Goal: Task Accomplishment & Management: Manage account settings

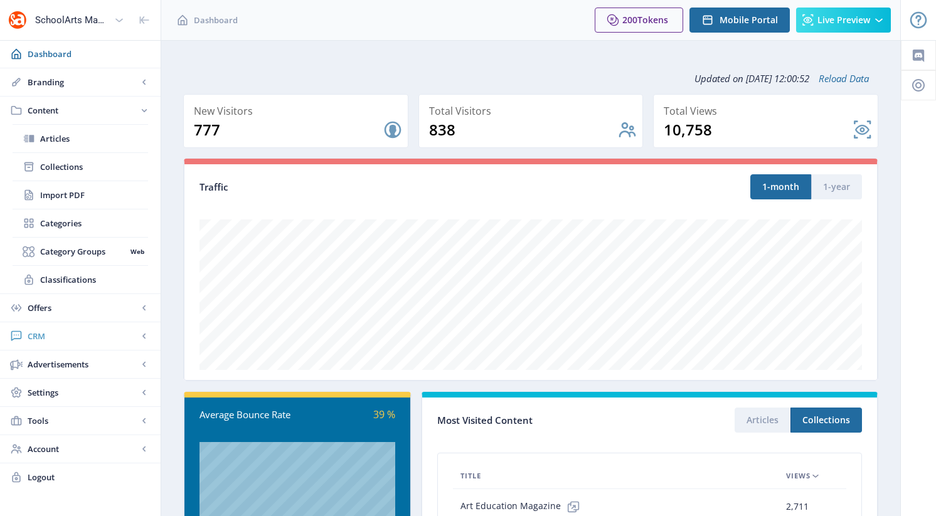
click at [36, 341] on span "CRM" at bounding box center [83, 336] width 110 height 13
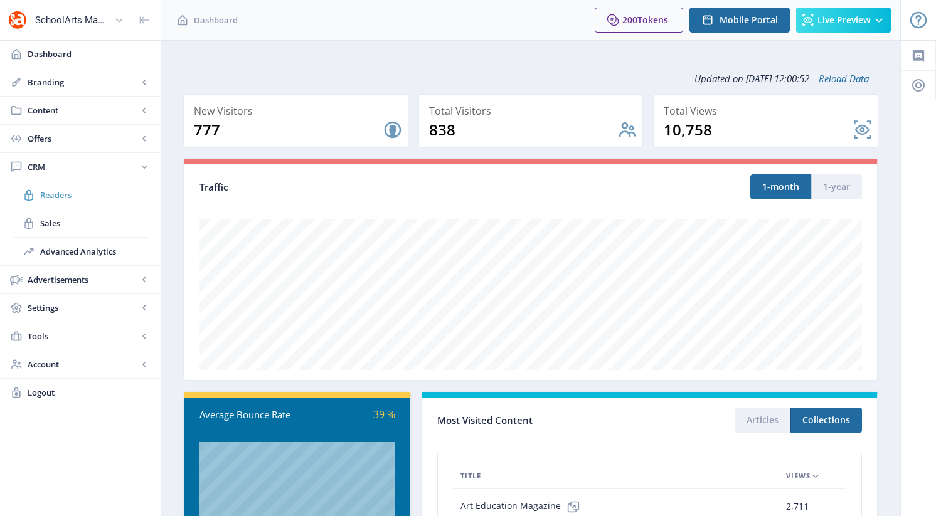
click at [66, 196] on span "Readers" at bounding box center [94, 195] width 108 height 13
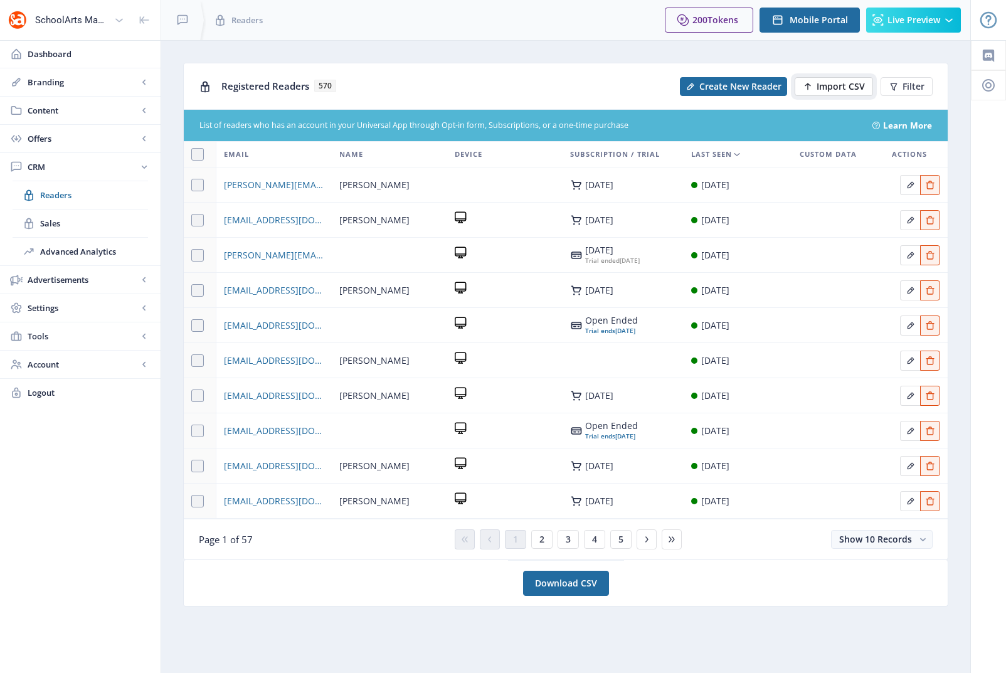
click at [842, 85] on span "Import CSV" at bounding box center [841, 87] width 48 height 10
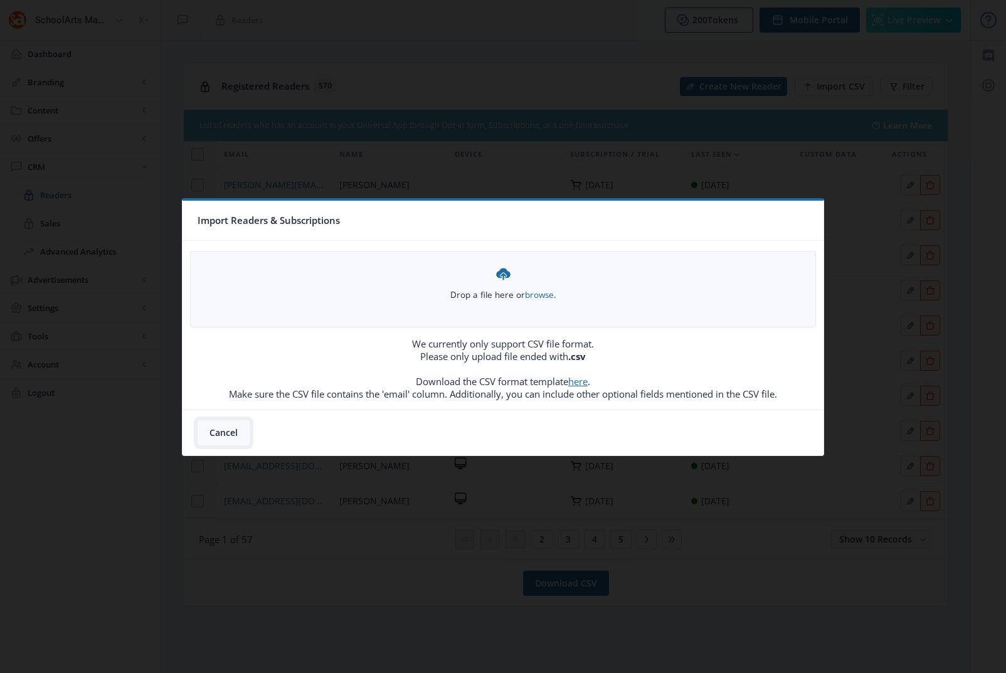
click at [225, 432] on button "Cancel" at bounding box center [224, 432] width 52 height 25
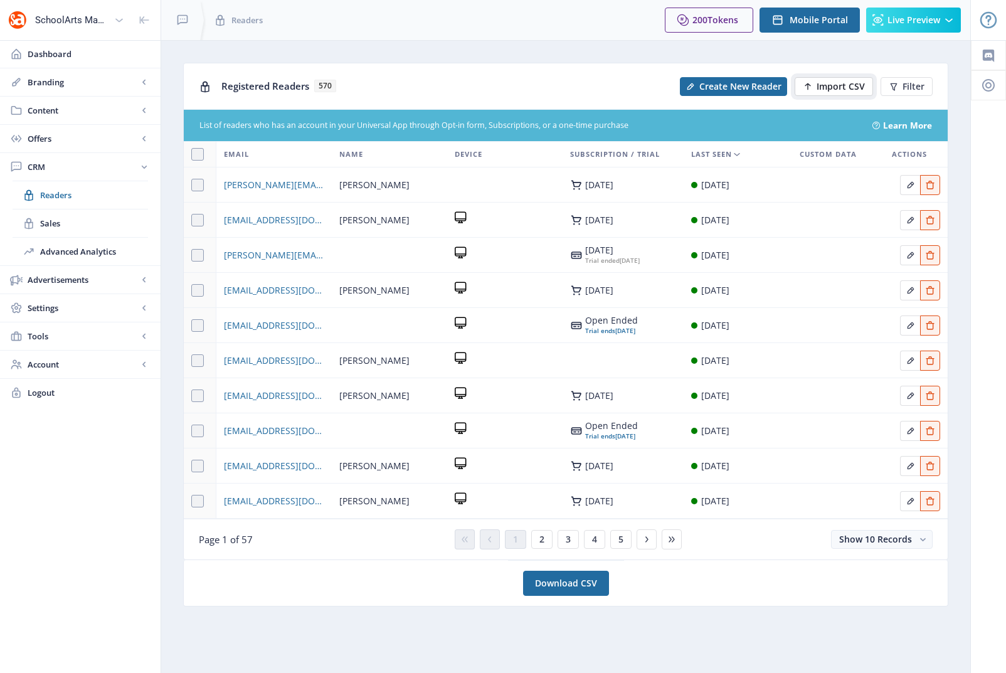
click at [827, 89] on span "Import CSV" at bounding box center [841, 87] width 48 height 10
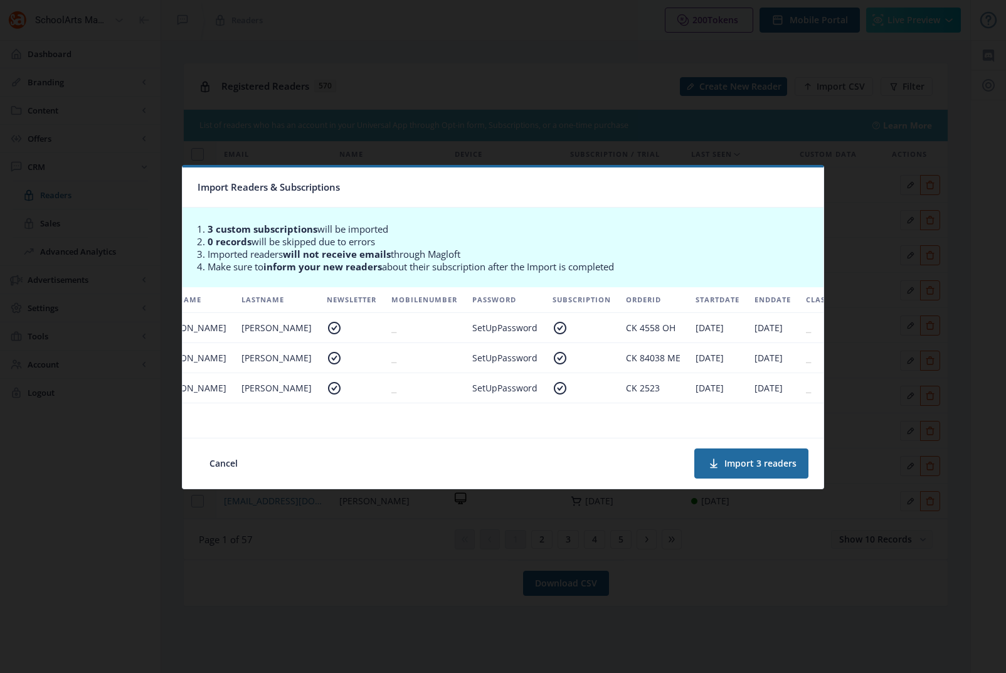
scroll to position [0, 287]
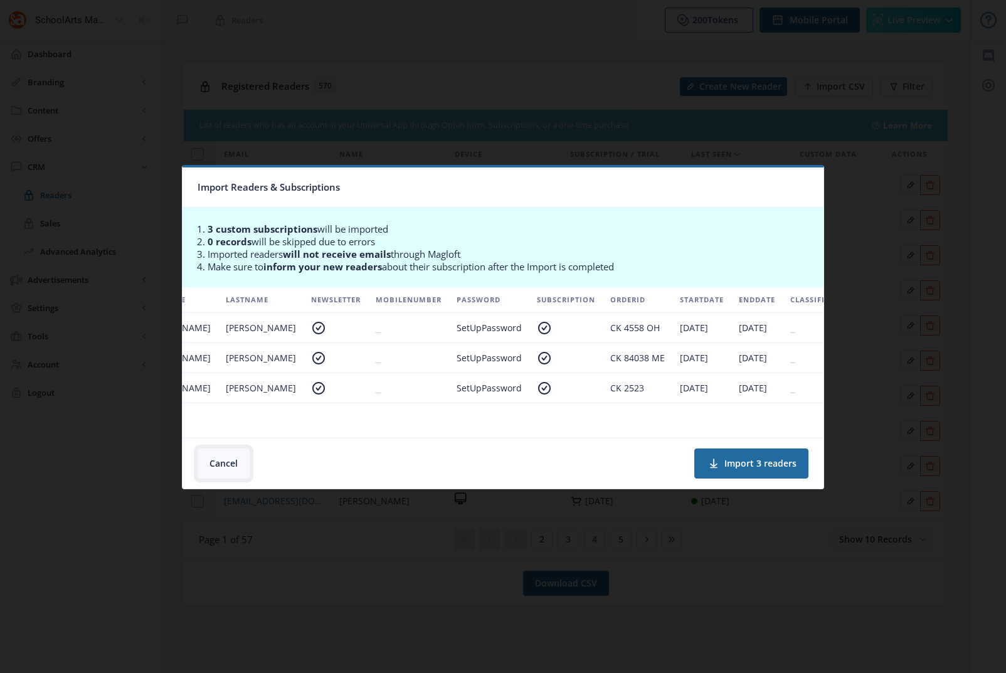
click at [221, 467] on button "Cancel" at bounding box center [224, 464] width 52 height 30
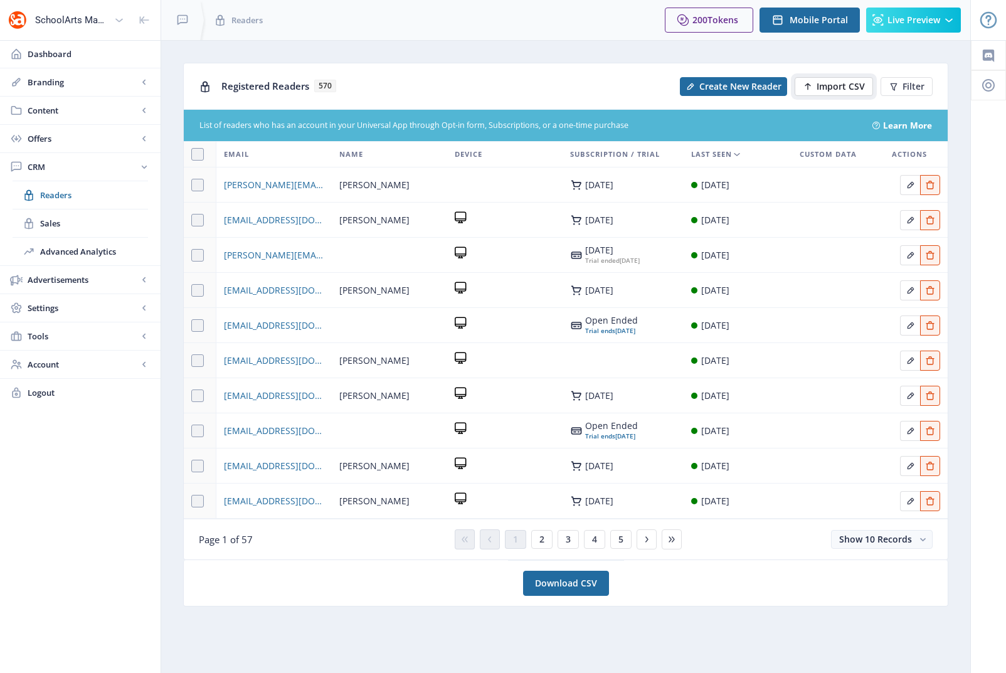
click at [825, 83] on span "Import CSV" at bounding box center [841, 87] width 48 height 10
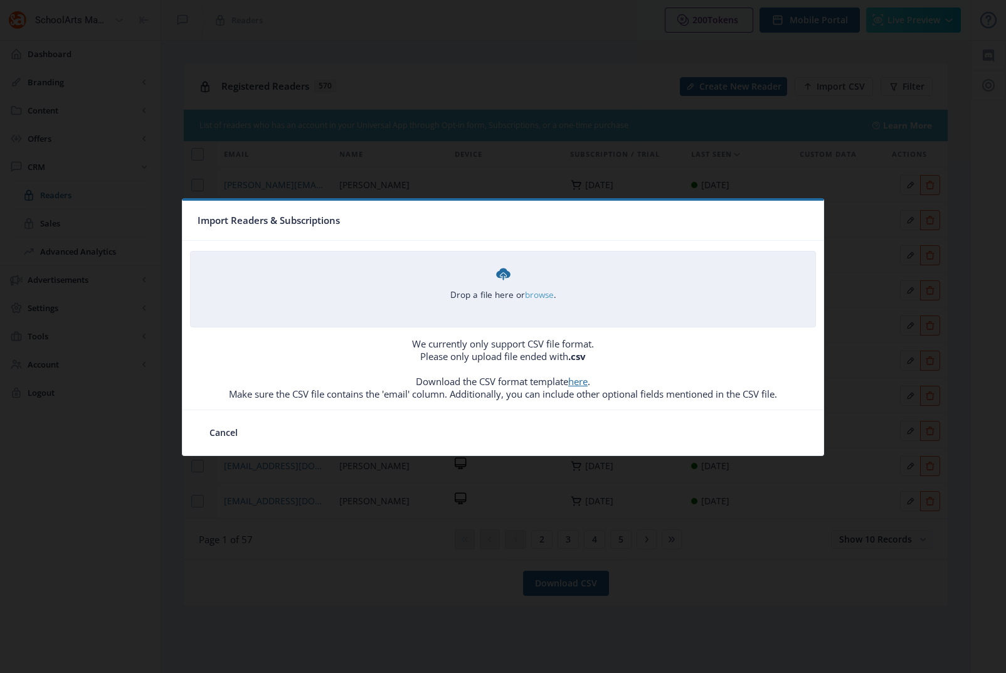
click at [0, 0] on link "browse" at bounding box center [0, 0] width 0 height 0
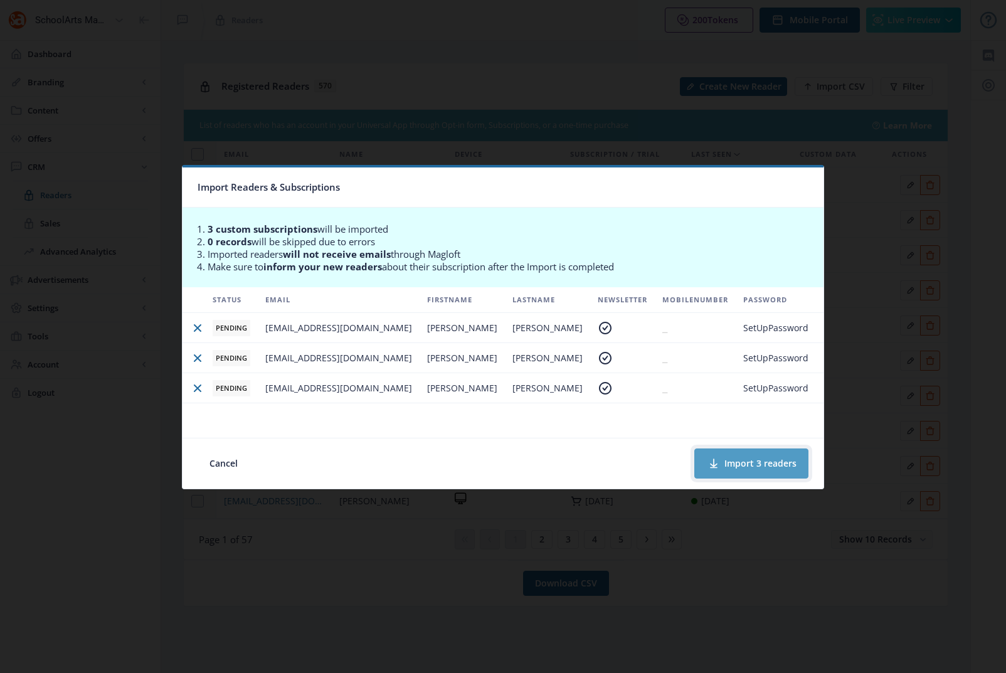
click at [762, 462] on button "Import 3 readers" at bounding box center [752, 464] width 114 height 30
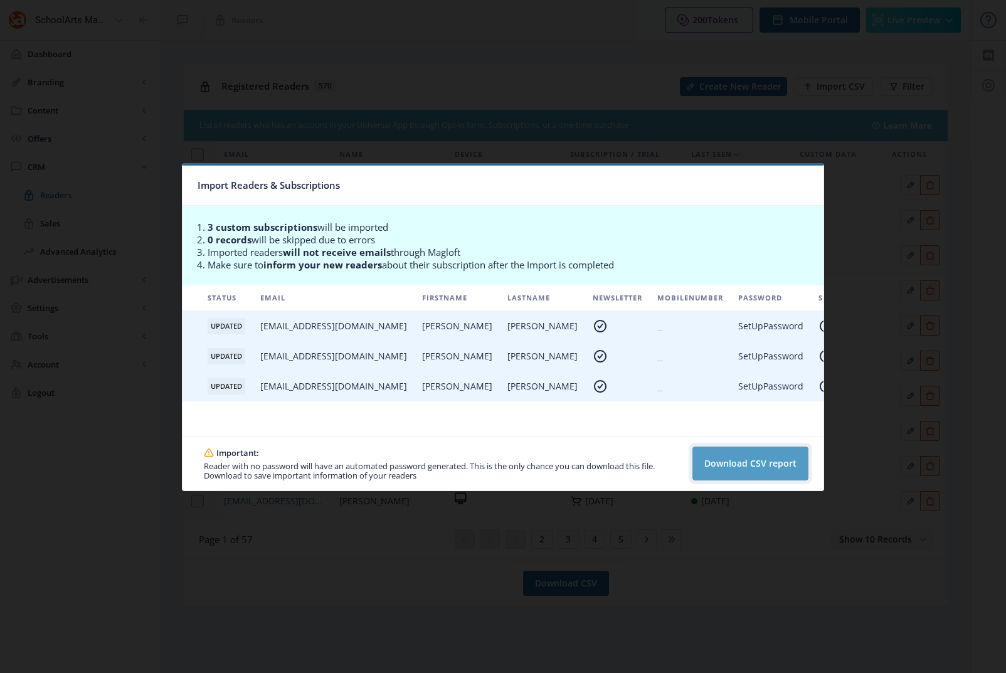
click at [720, 472] on button "Download CSV report" at bounding box center [751, 464] width 116 height 34
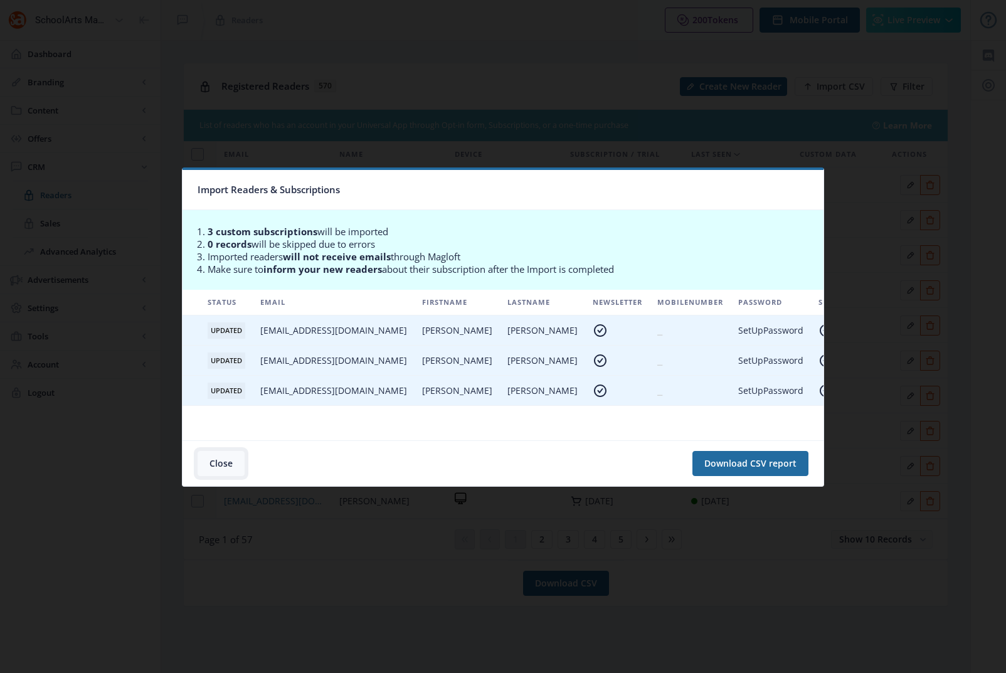
click at [216, 459] on button "Close" at bounding box center [221, 463] width 47 height 25
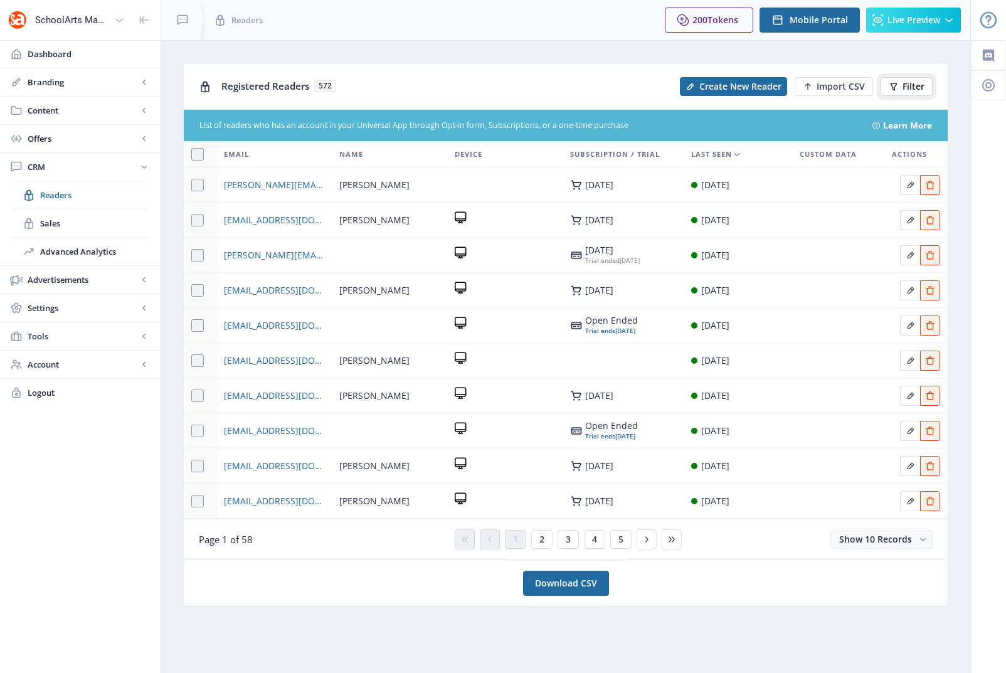
click at [913, 87] on span "Filter" at bounding box center [914, 87] width 22 height 10
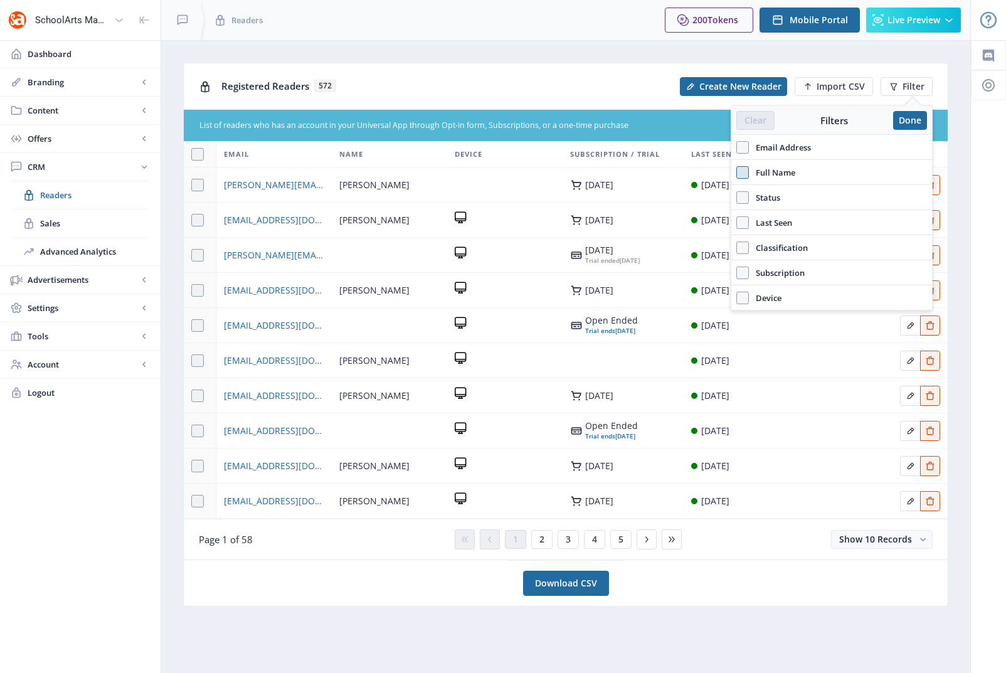
click at [740, 173] on span at bounding box center [743, 172] width 13 height 13
click at [737, 173] on input "Full Name" at bounding box center [737, 172] width 1 height 1
checkbox input "true"
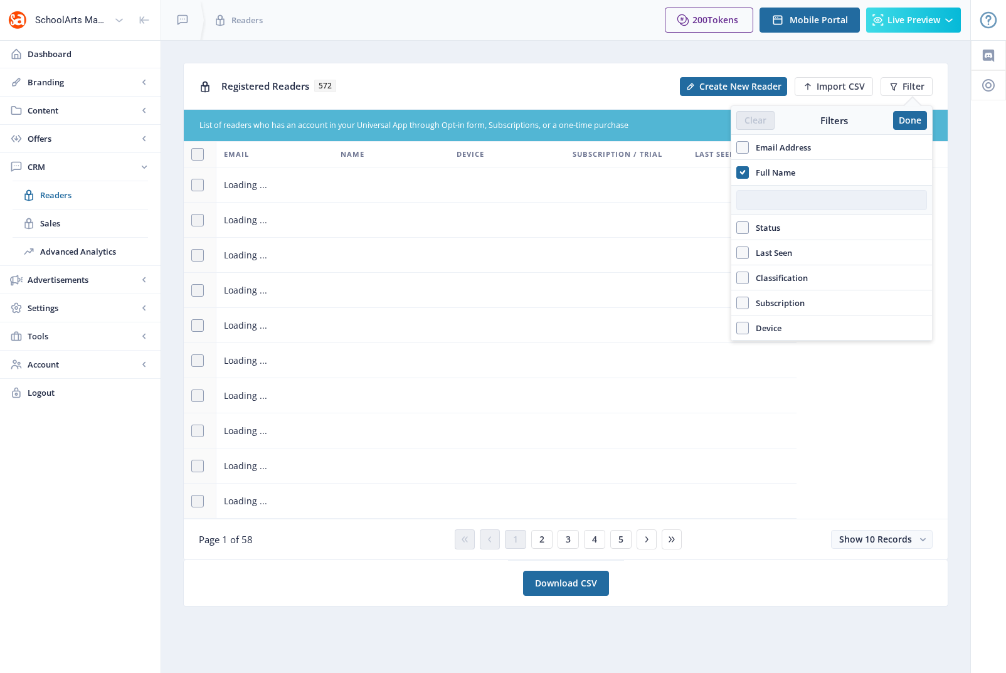
click at [789, 208] on input "text" at bounding box center [832, 200] width 191 height 20
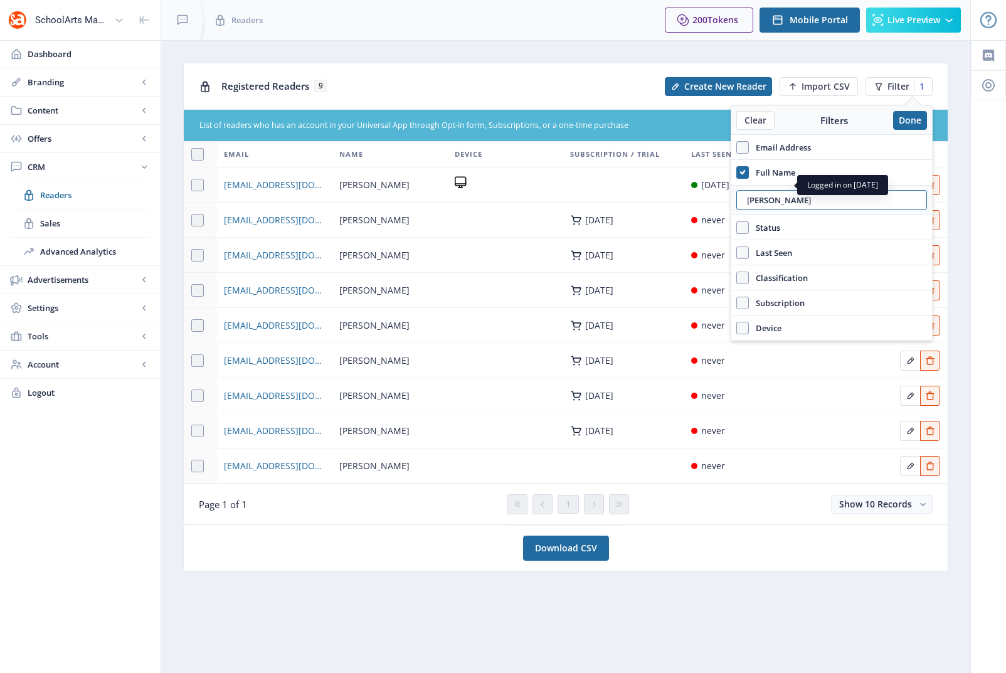
drag, startPoint x: 791, startPoint y: 202, endPoint x: 708, endPoint y: 196, distance: 82.4
click at [708, 196] on nb-layout "SchoolArts Magazine Dashboard Branding App Appearance Brand Brief Pages SEO Web…" at bounding box center [503, 336] width 1006 height 673
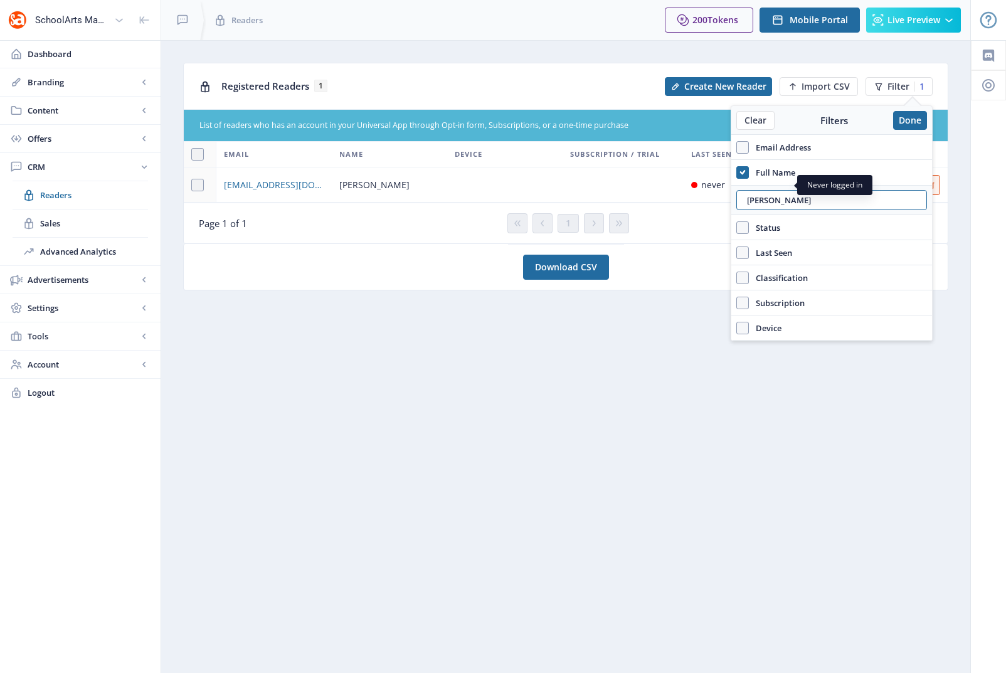
type input "[PERSON_NAME]"
click at [262, 182] on span "[EMAIL_ADDRESS][DOMAIN_NAME]" at bounding box center [274, 185] width 100 height 15
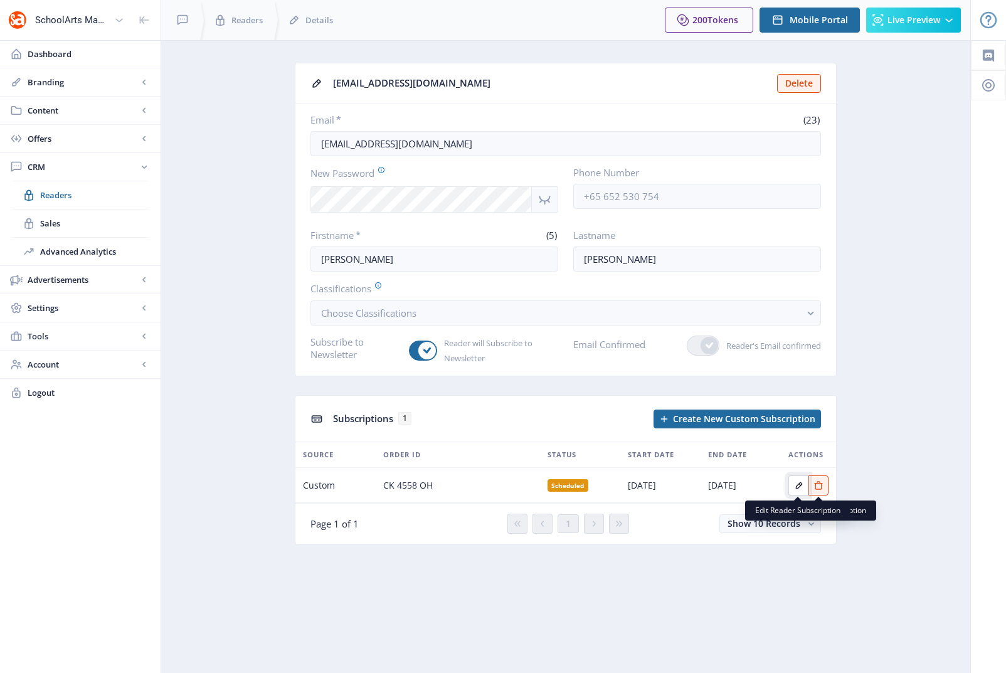
click at [797, 488] on icon "Edit page" at bounding box center [799, 485] width 7 height 7
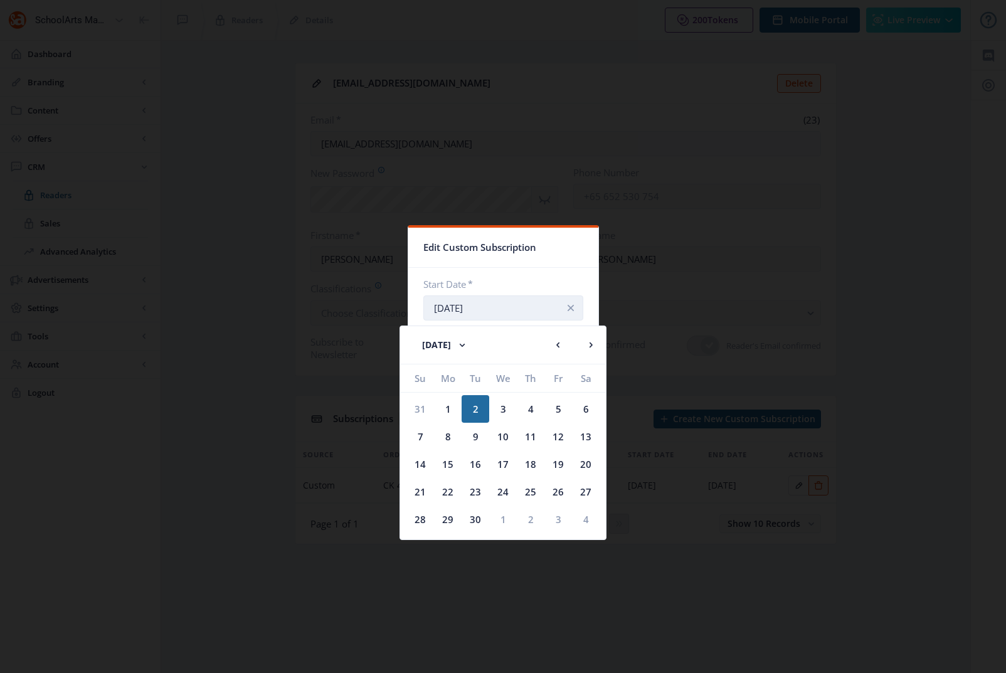
click at [484, 310] on input "[DATE]" at bounding box center [504, 308] width 160 height 25
click at [560, 344] on rect at bounding box center [558, 345] width 13 height 13
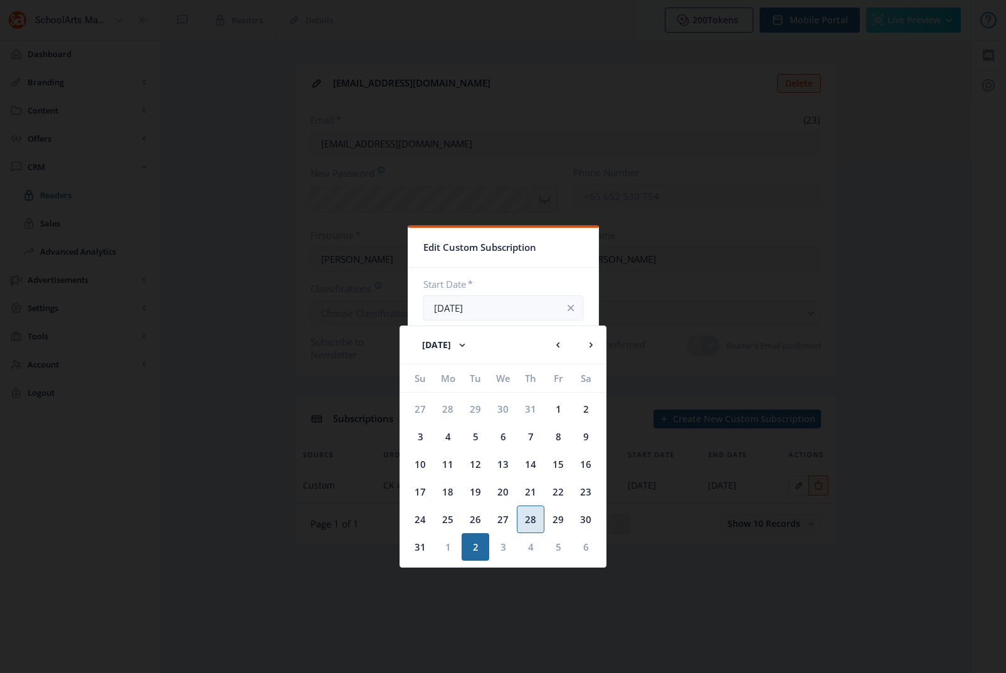
click at [526, 516] on div "28" at bounding box center [531, 520] width 28 height 28
type input "[DATE]"
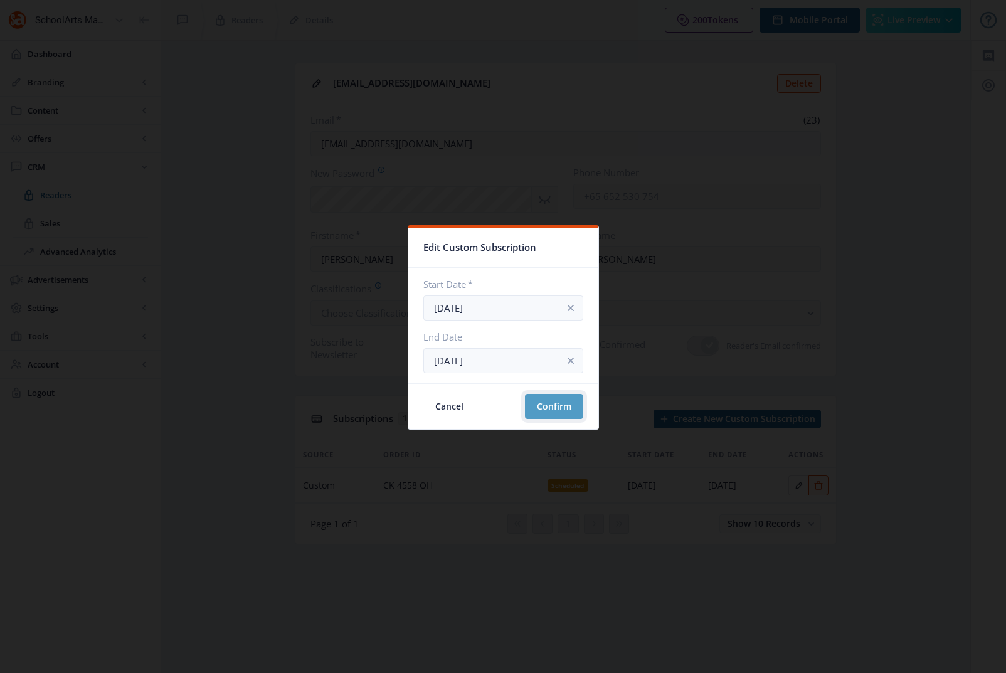
click at [545, 413] on button "Confirm" at bounding box center [554, 406] width 58 height 25
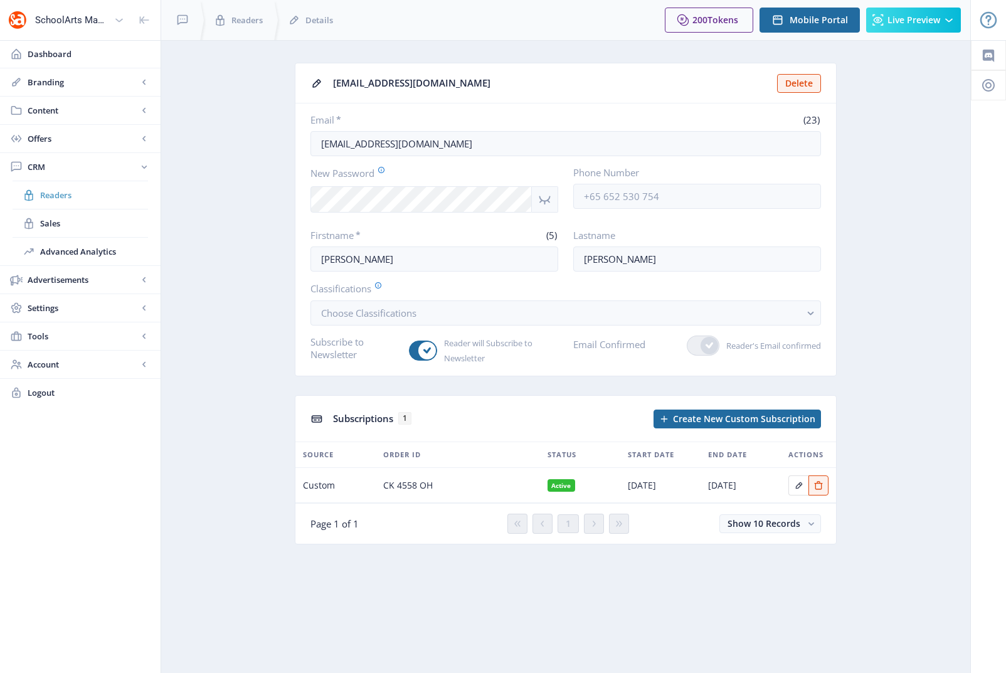
click at [70, 197] on span "Readers" at bounding box center [94, 195] width 108 height 13
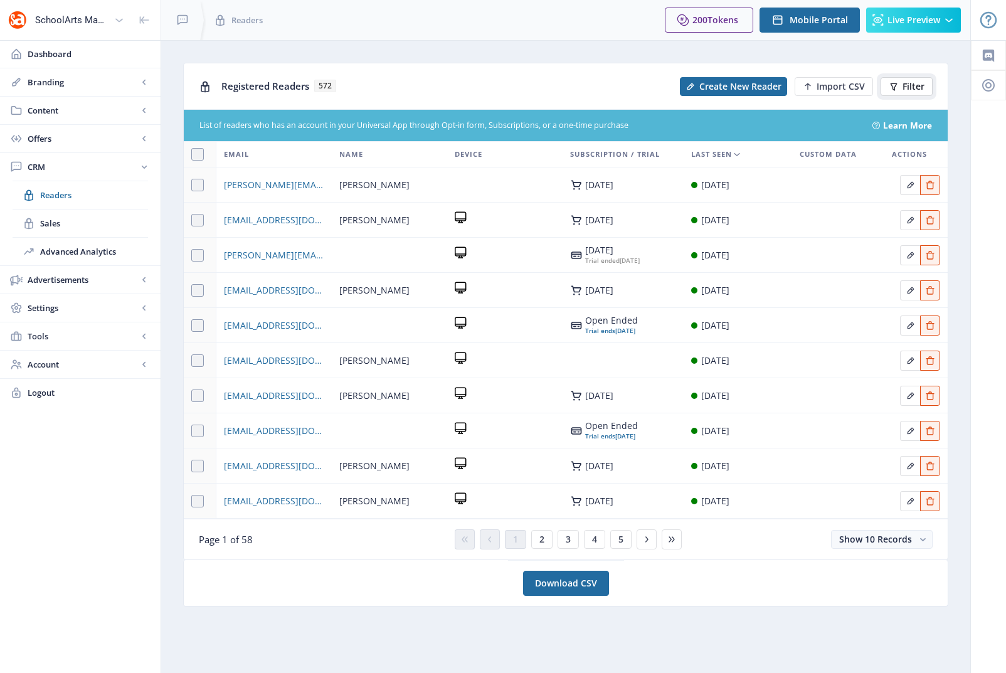
click at [914, 83] on span "Filter" at bounding box center [914, 87] width 22 height 10
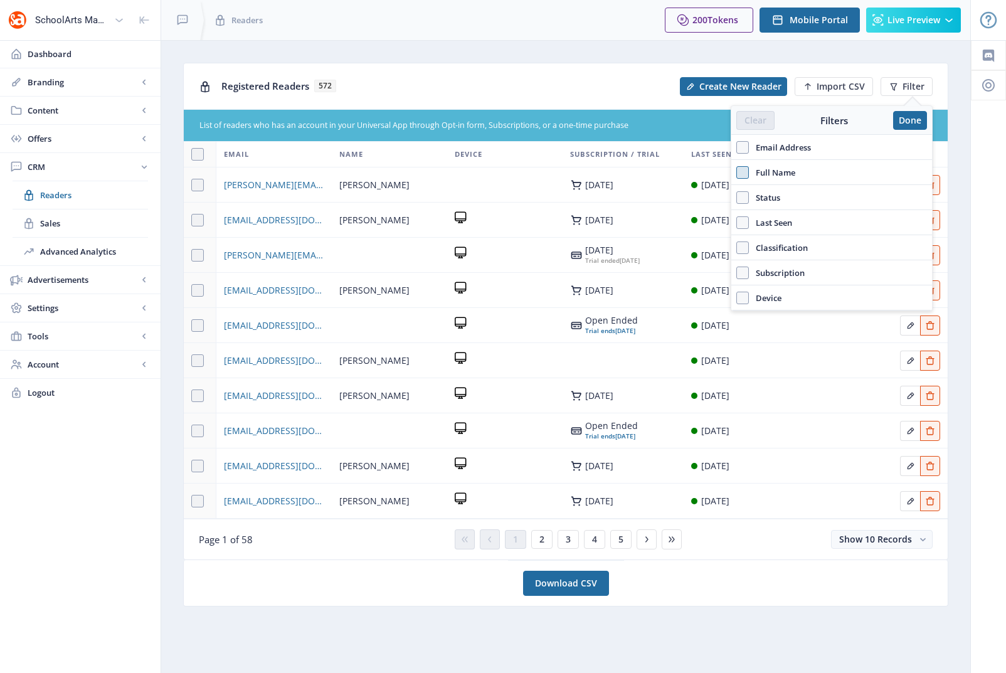
click at [742, 172] on span at bounding box center [743, 172] width 13 height 13
click at [737, 172] on input "Full Name" at bounding box center [737, 172] width 1 height 1
checkbox input "true"
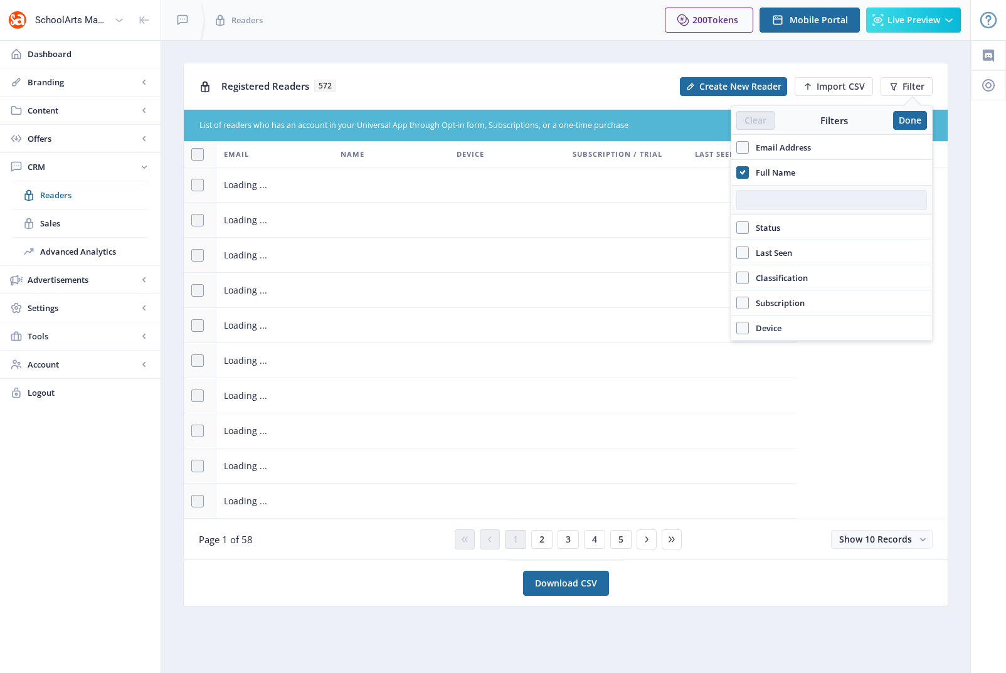
click at [749, 197] on input "text" at bounding box center [832, 200] width 191 height 20
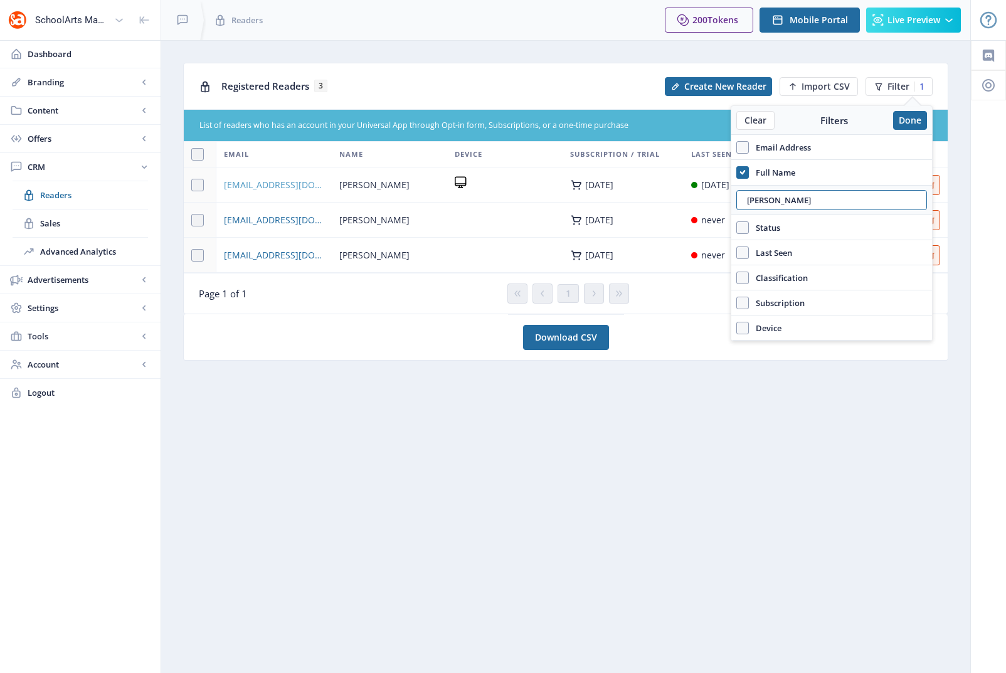
type input "[PERSON_NAME]"
click at [267, 184] on span "[EMAIL_ADDRESS][DOMAIN_NAME]" at bounding box center [274, 185] width 100 height 15
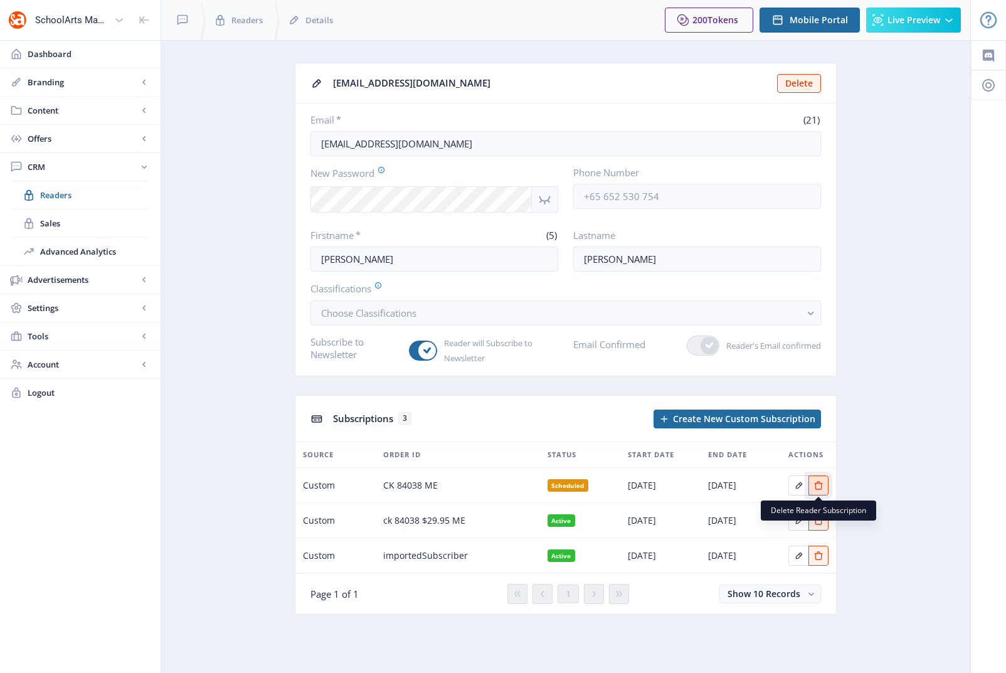
click at [818, 485] on icon "Edit page" at bounding box center [819, 486] width 10 height 10
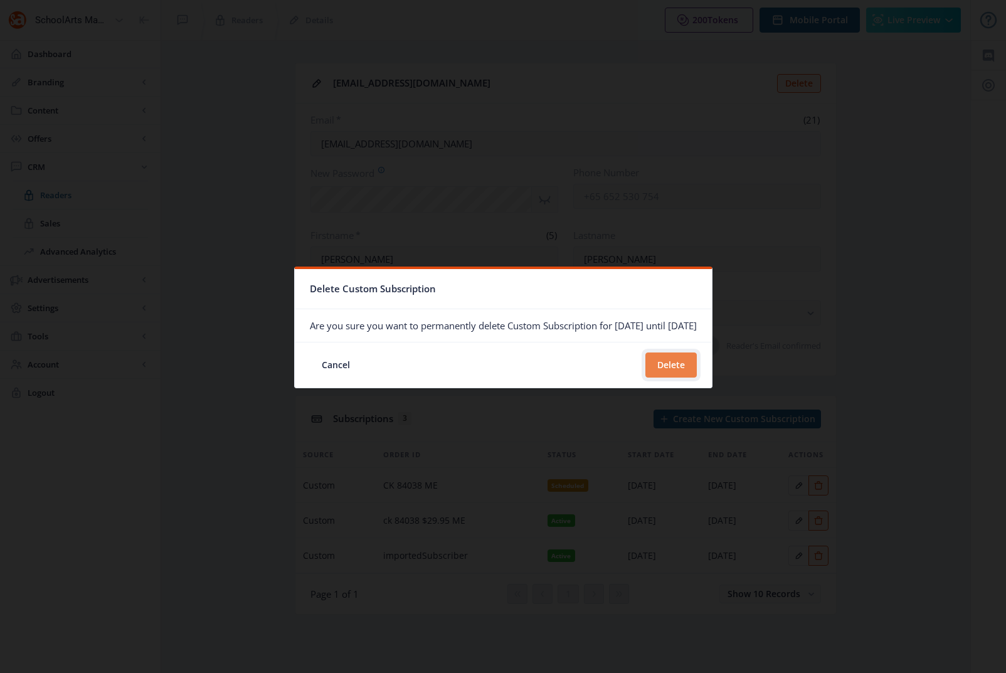
click at [683, 367] on button "Delete" at bounding box center [671, 365] width 51 height 25
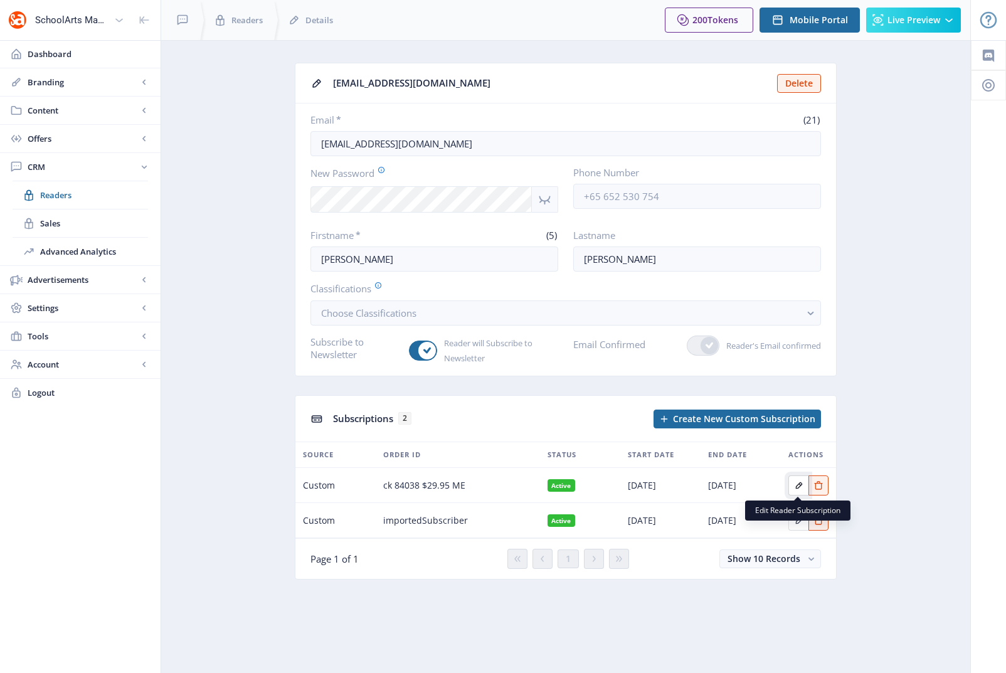
click at [799, 486] on icon "Edit page" at bounding box center [799, 486] width 10 height 10
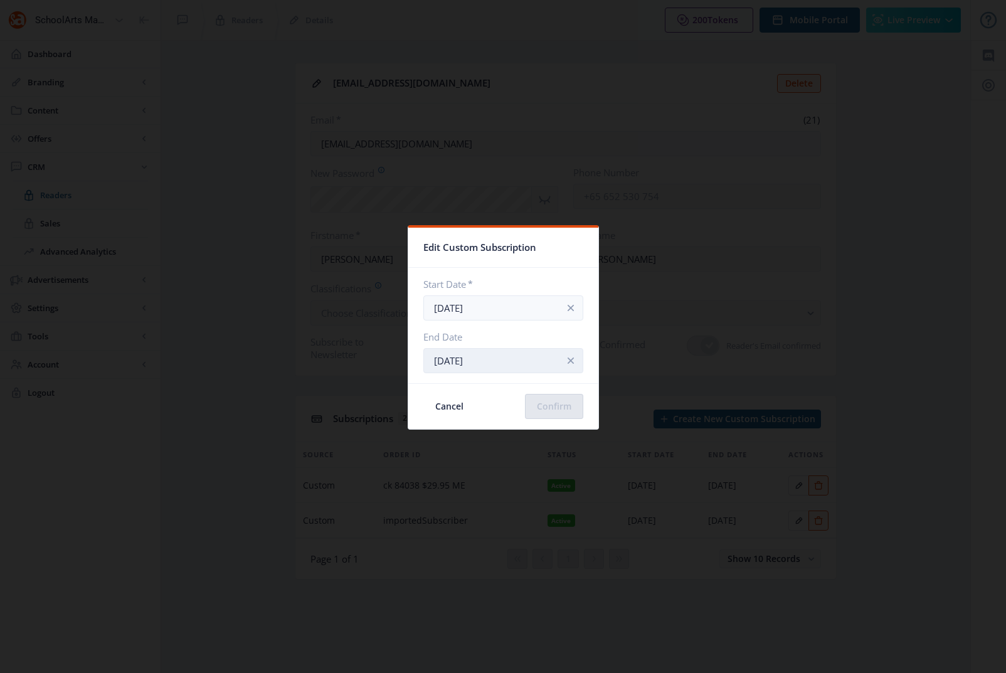
click at [513, 360] on input "[DATE]" at bounding box center [504, 360] width 160 height 25
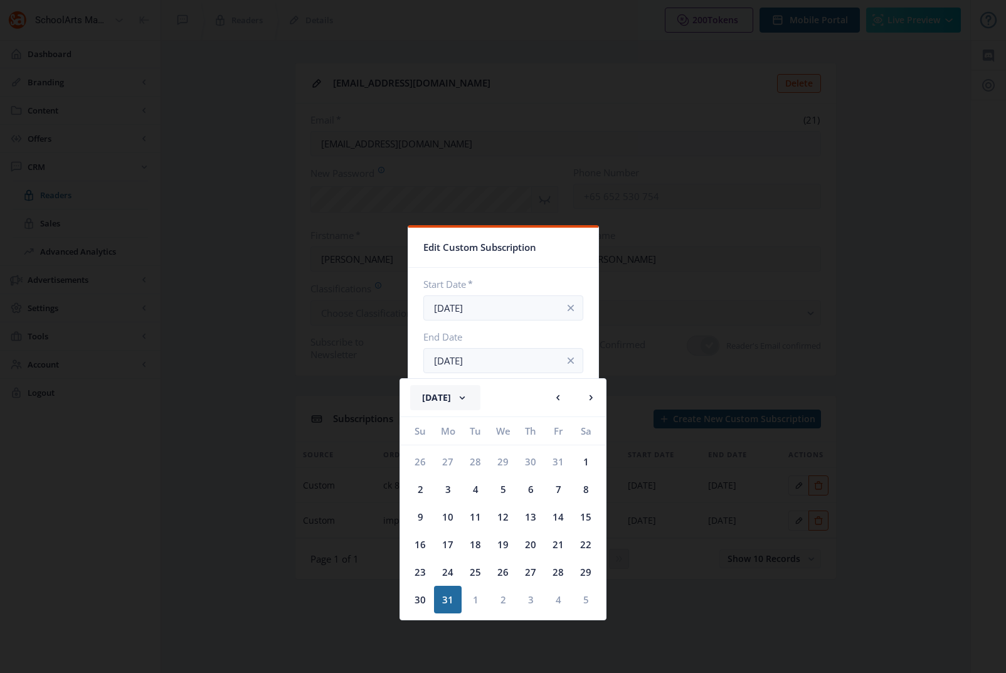
click at [468, 397] on button "[DATE]" at bounding box center [445, 397] width 70 height 25
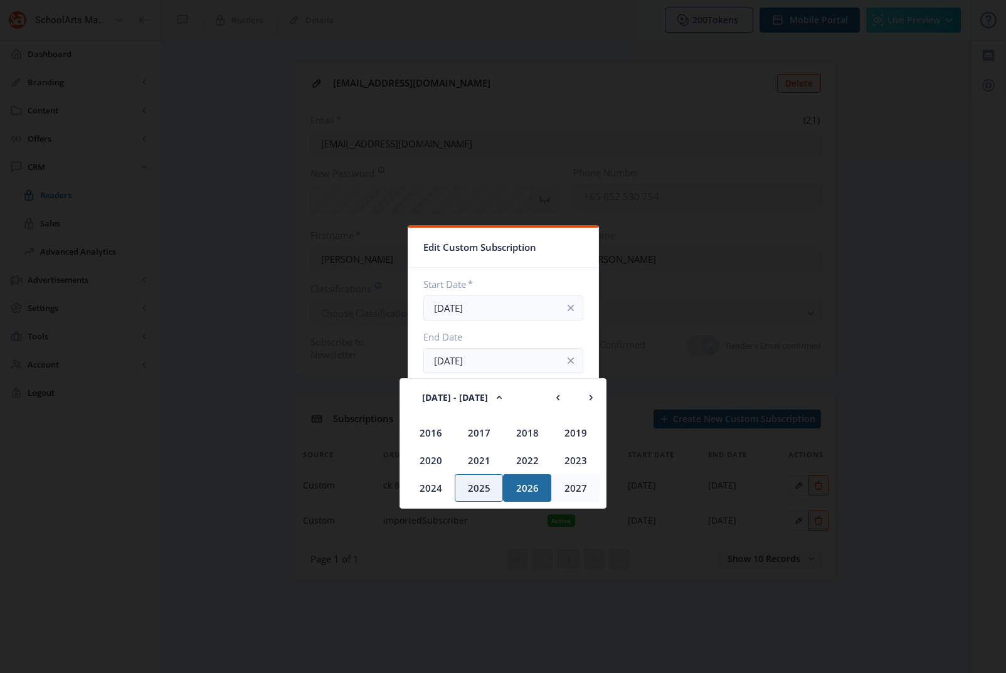
click at [565, 491] on div "2027" at bounding box center [576, 488] width 48 height 28
click at [432, 431] on div "Jan" at bounding box center [431, 433] width 48 height 28
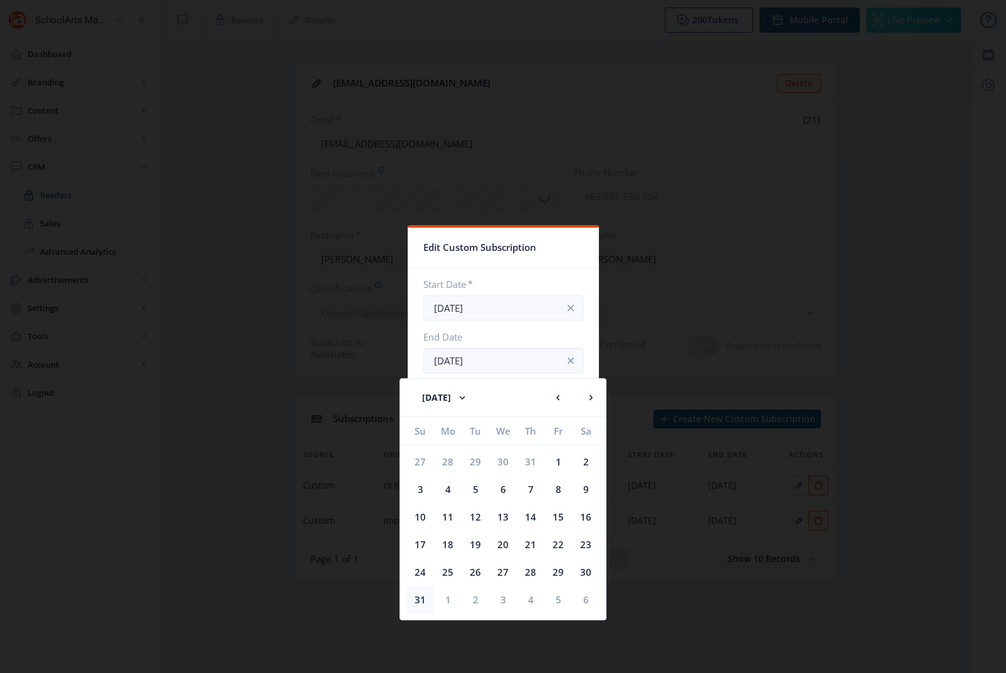
click at [420, 516] on div "31" at bounding box center [421, 600] width 28 height 28
type input "[DATE]"
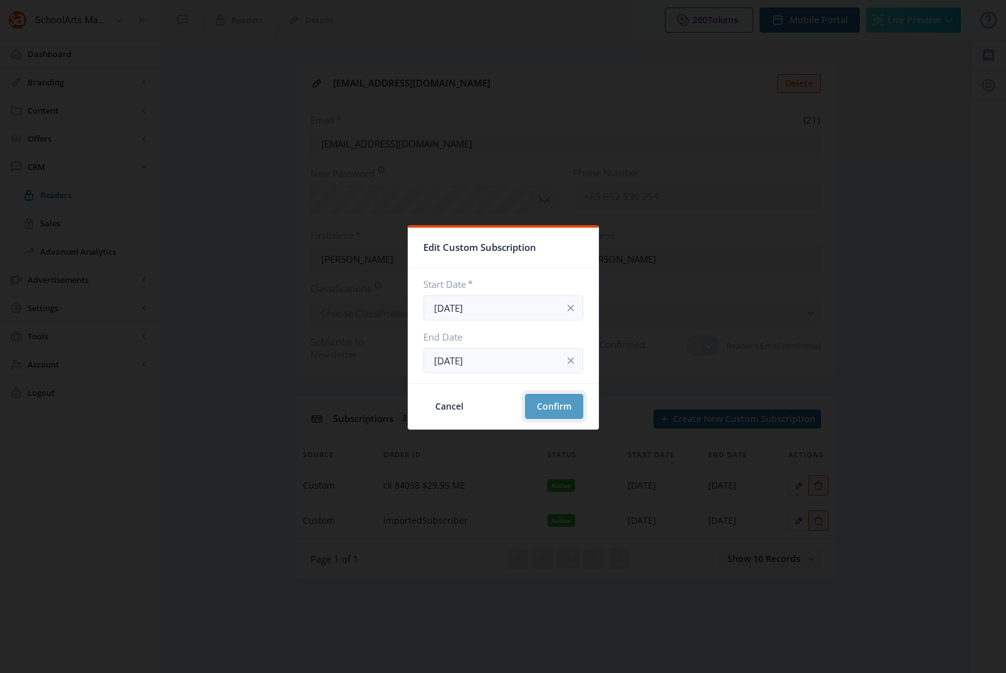
click at [549, 405] on button "Confirm" at bounding box center [554, 406] width 58 height 25
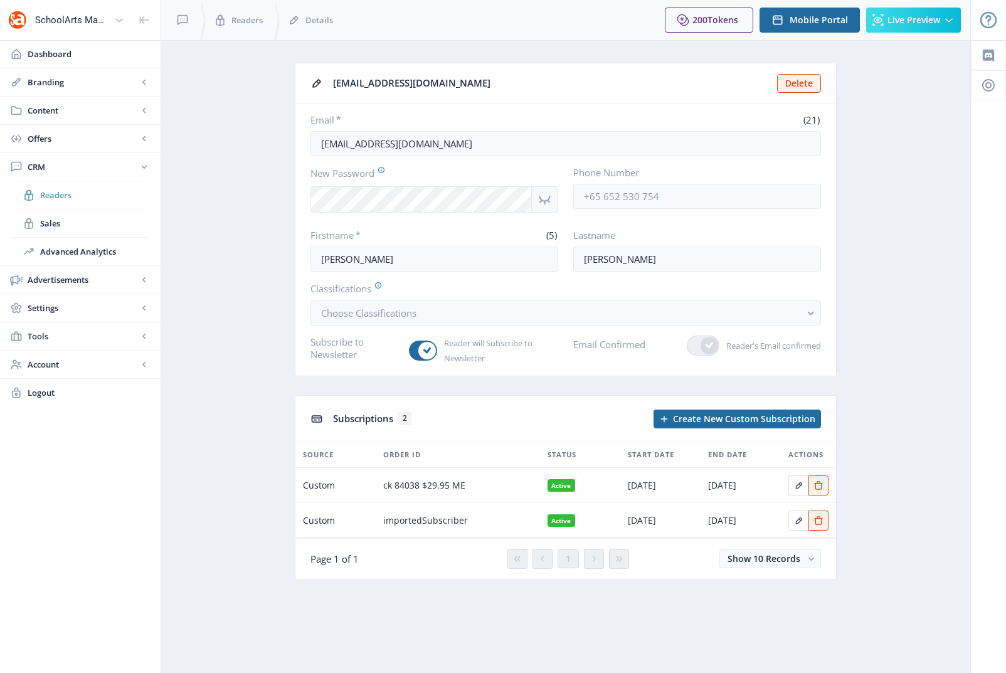
click at [55, 194] on span "Readers" at bounding box center [94, 195] width 108 height 13
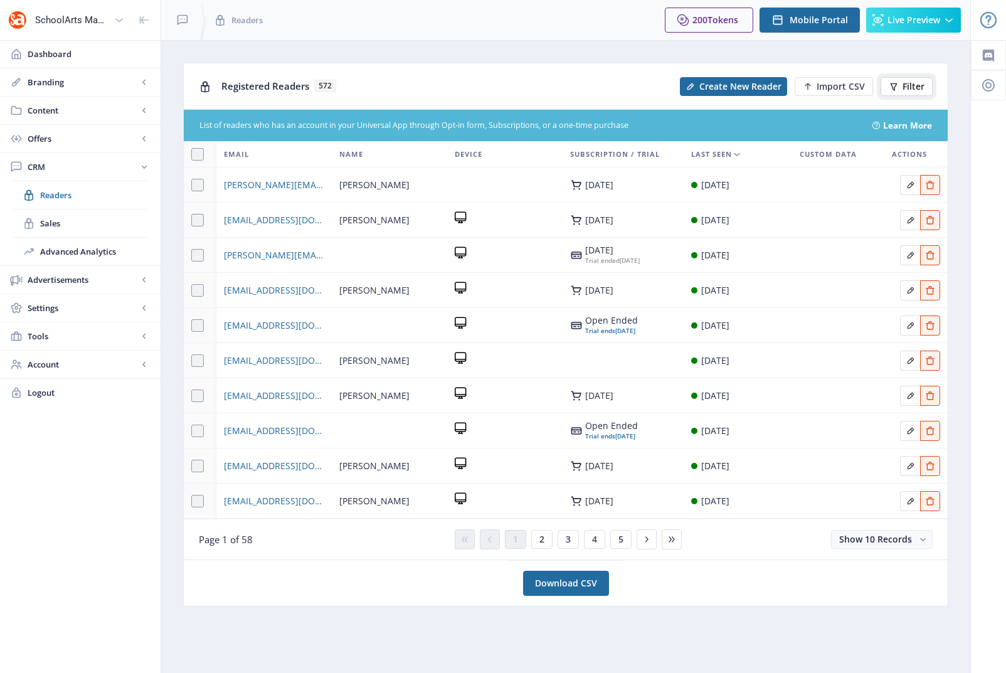
click at [902, 82] on button "Filter" at bounding box center [907, 86] width 52 height 19
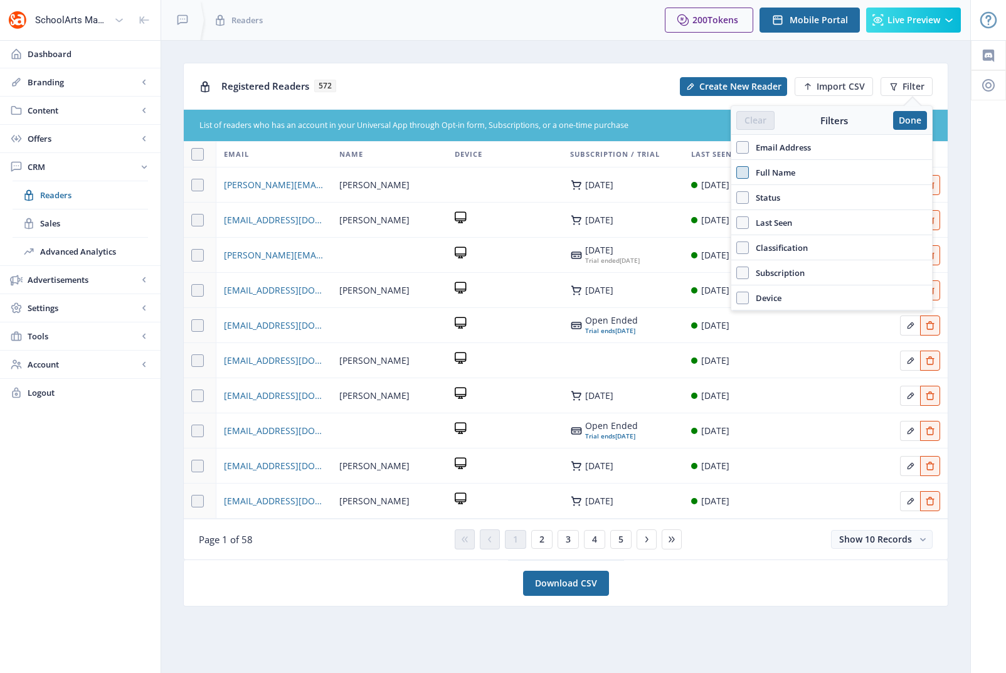
click at [748, 173] on span at bounding box center [743, 172] width 13 height 13
click at [737, 173] on input "Full Name" at bounding box center [737, 172] width 1 height 1
checkbox input "true"
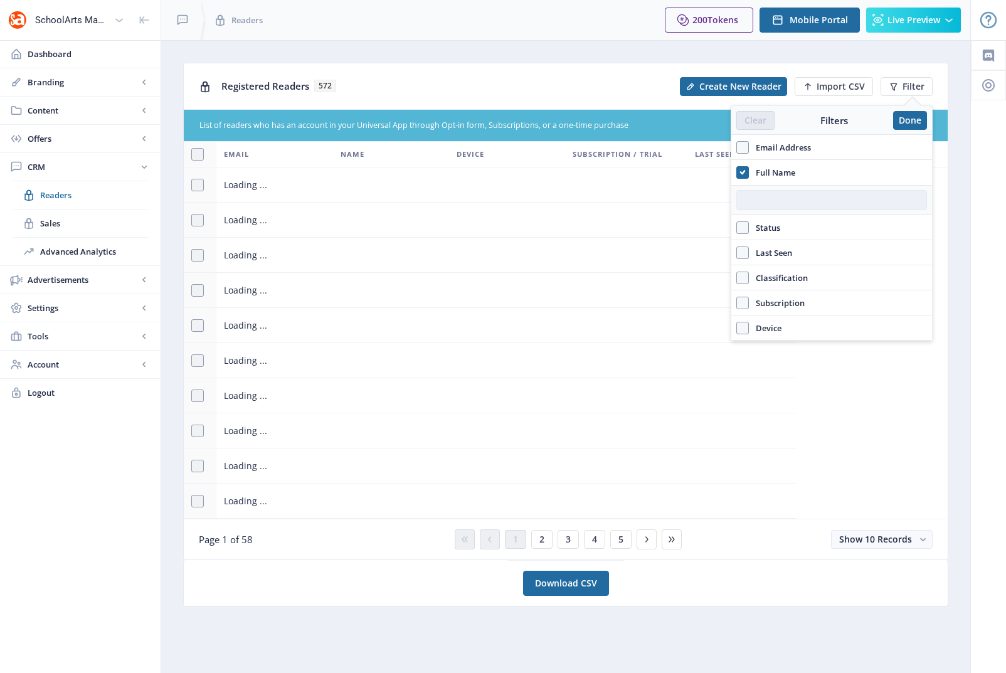
click at [790, 201] on input "text" at bounding box center [832, 200] width 191 height 20
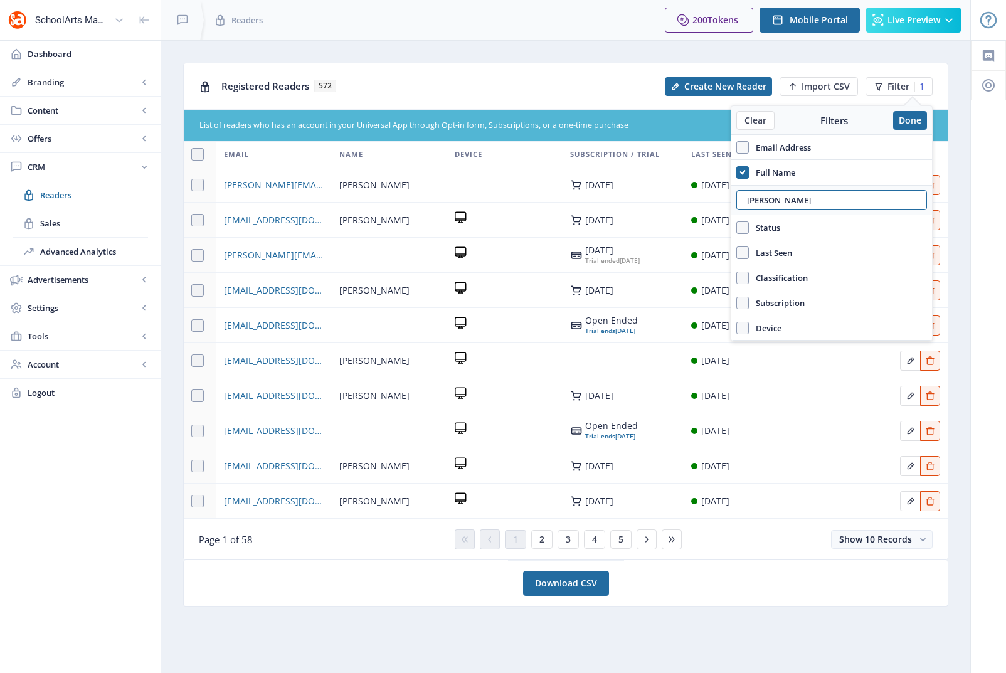
type input "[PERSON_NAME]"
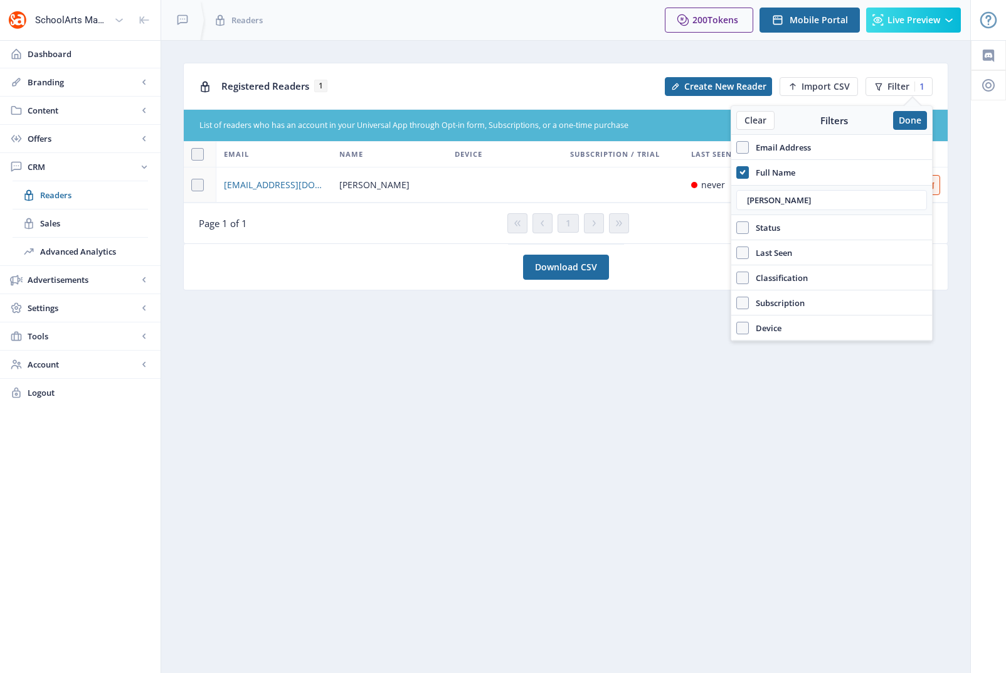
click at [530, 193] on td at bounding box center [504, 185] width 115 height 35
click at [919, 122] on button "Done" at bounding box center [910, 120] width 34 height 19
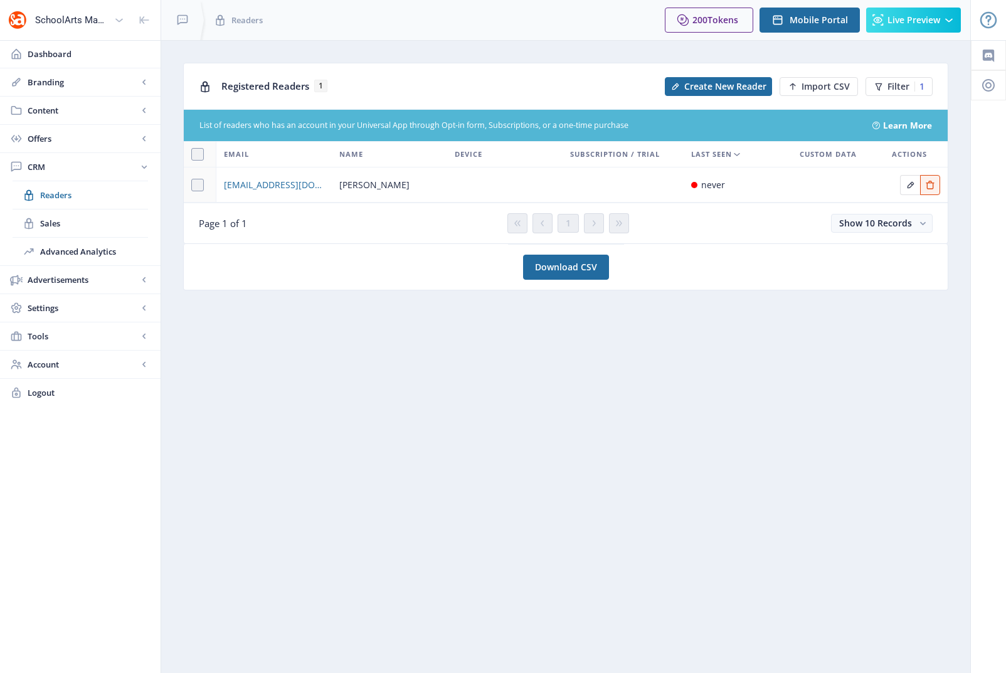
click at [377, 184] on span "[PERSON_NAME]" at bounding box center [374, 185] width 70 height 15
click at [911, 186] on icon "Edit page" at bounding box center [910, 184] width 7 height 7
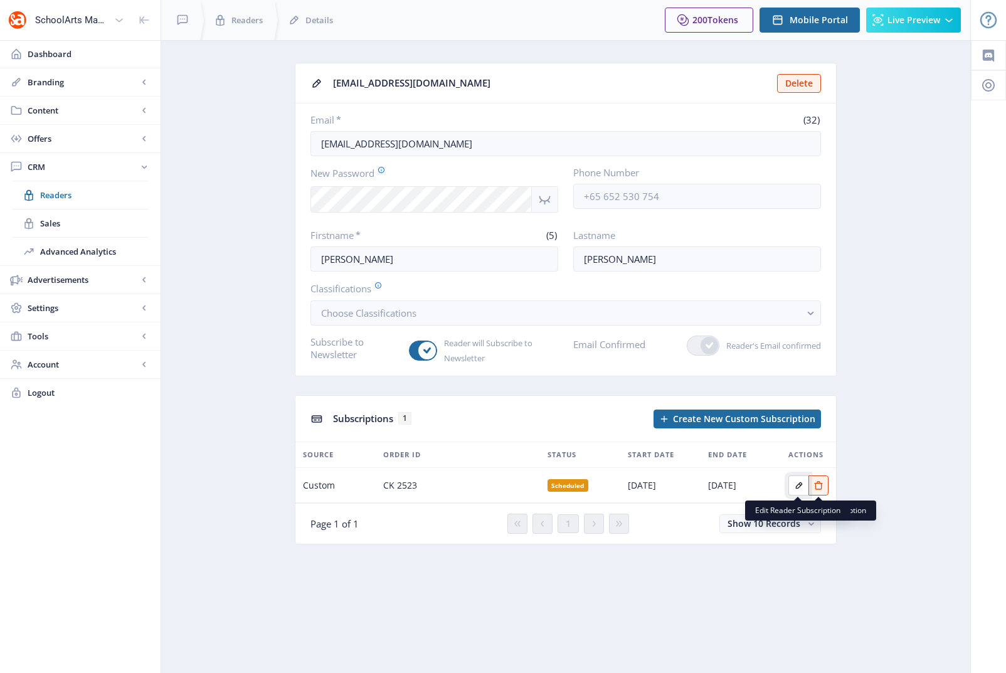
click at [799, 485] on icon "Edit page" at bounding box center [799, 486] width 10 height 10
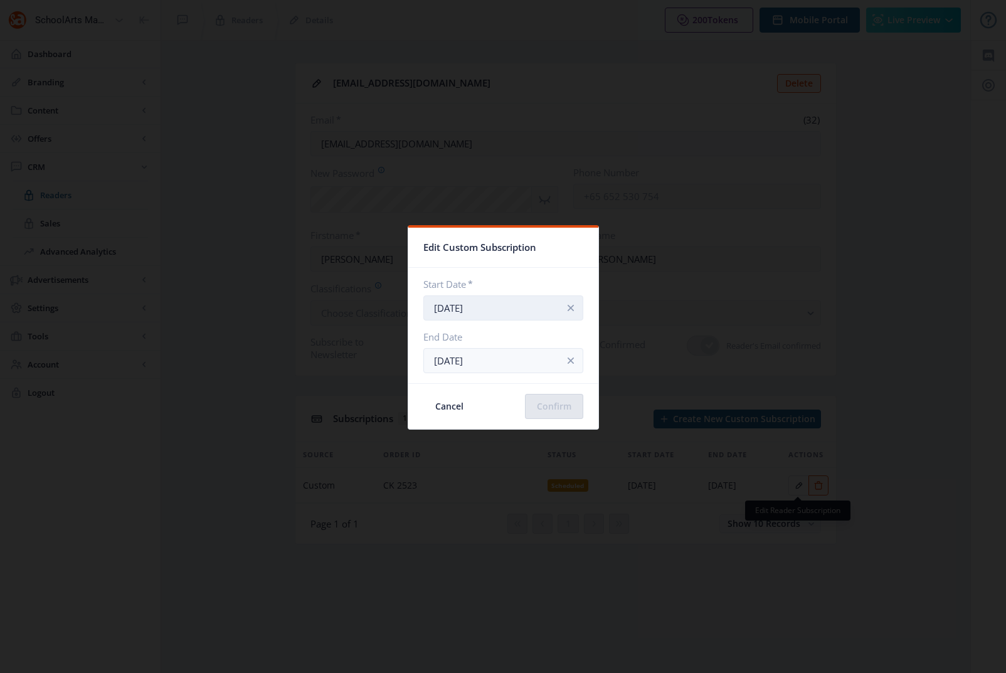
click at [525, 313] on input "[DATE]" at bounding box center [504, 308] width 160 height 25
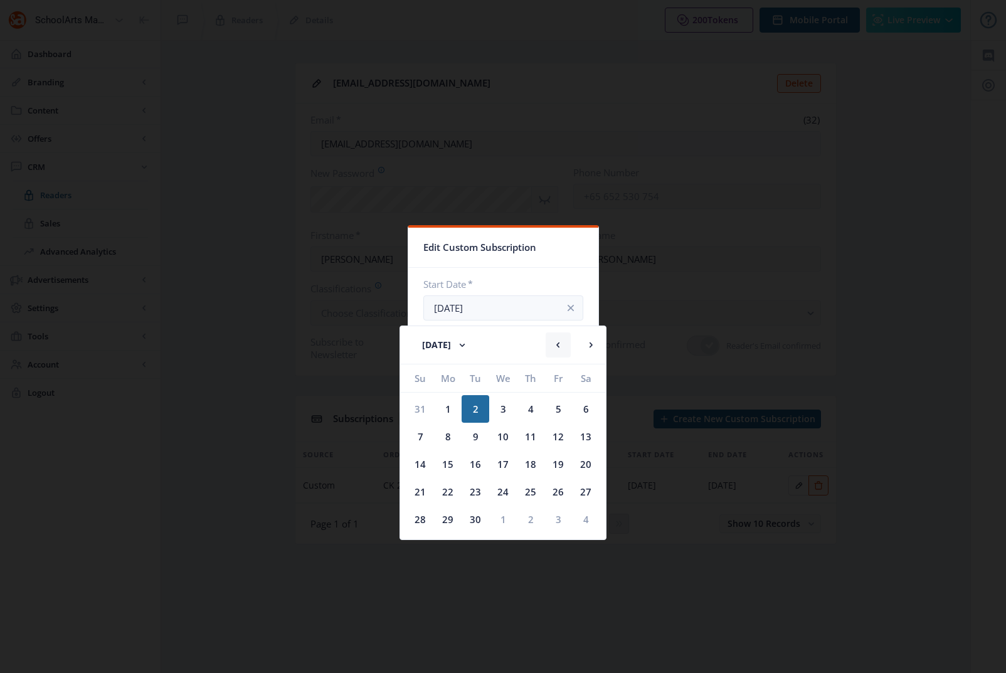
click at [555, 344] on rect at bounding box center [558, 345] width 13 height 13
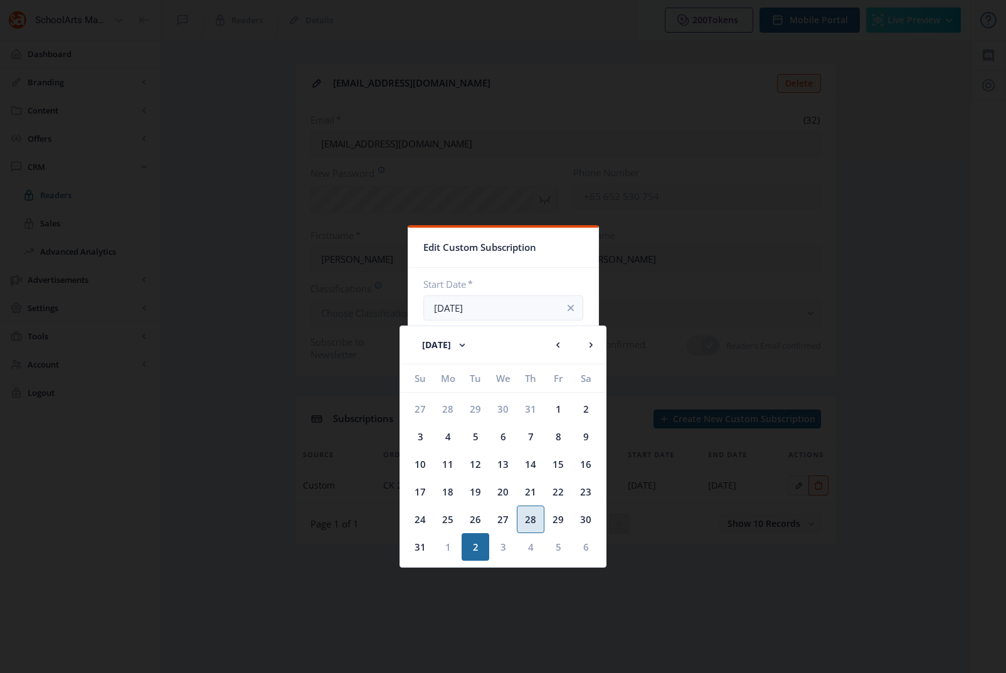
click at [533, 516] on div "28" at bounding box center [531, 520] width 28 height 28
type input "[DATE]"
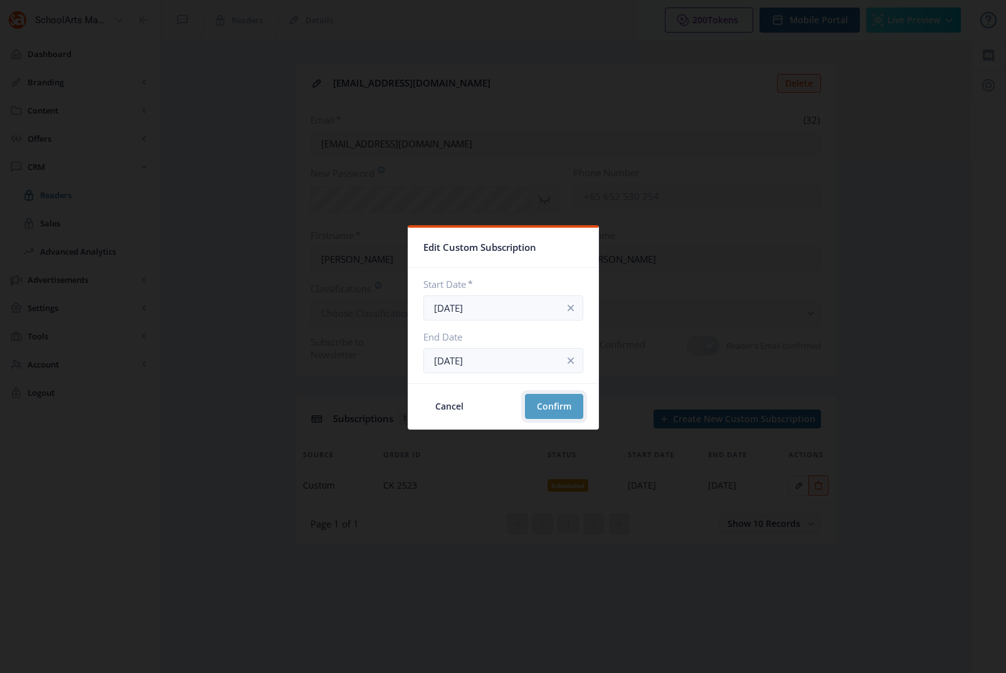
click at [547, 408] on button "Confirm" at bounding box center [554, 406] width 58 height 25
